Goal: Communication & Community: Ask a question

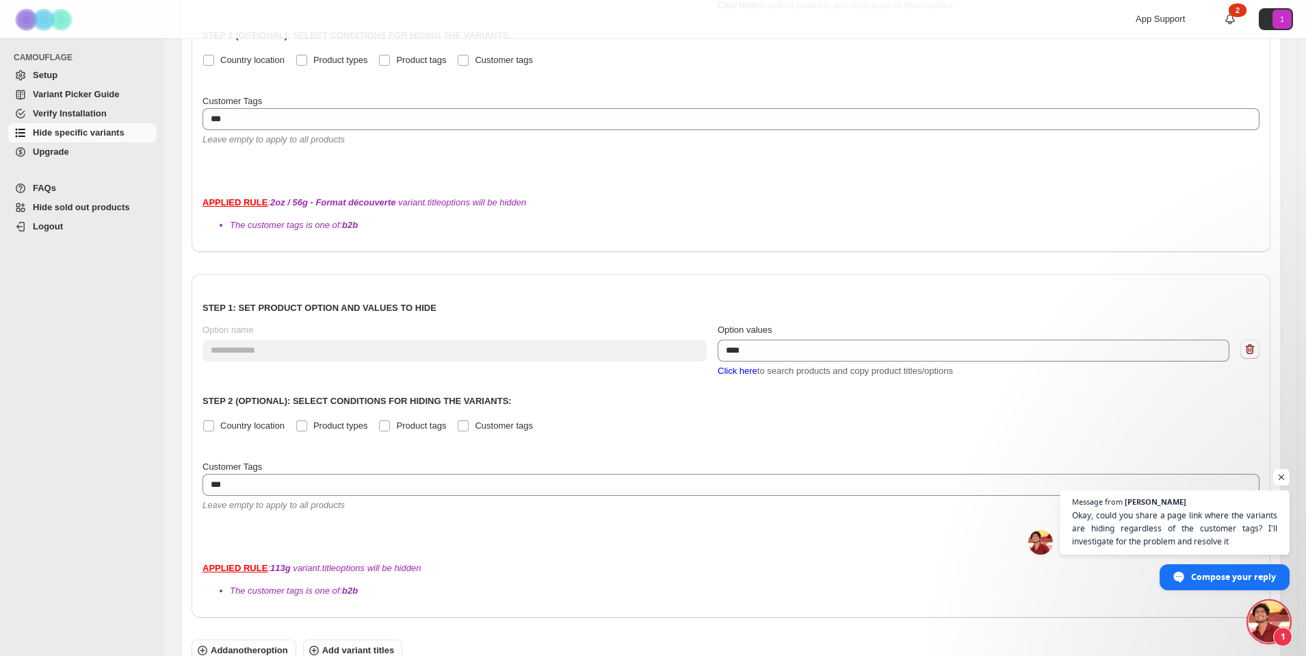
scroll to position [3670, 0]
click at [1285, 478] on span "Open chat" at bounding box center [1282, 477] width 17 height 17
